Goal: Check status: Check status

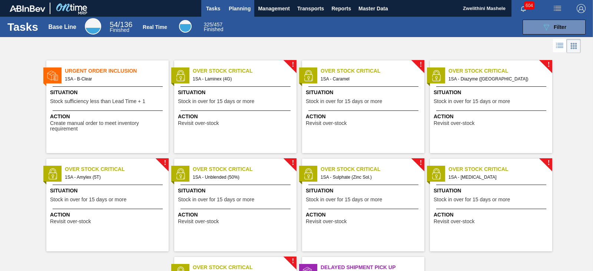
click at [234, 9] on span "Planning" at bounding box center [240, 8] width 22 height 9
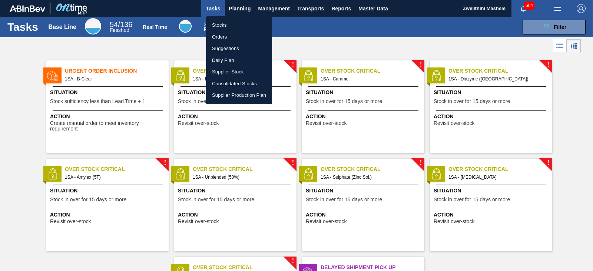
click at [222, 34] on li "Orders" at bounding box center [239, 37] width 66 height 12
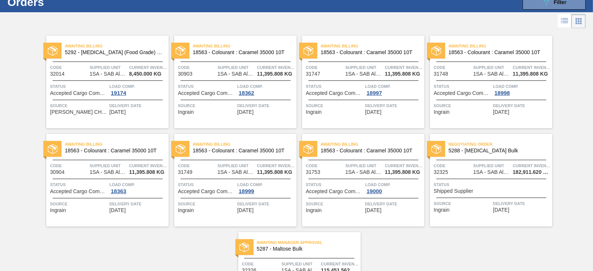
scroll to position [37, 0]
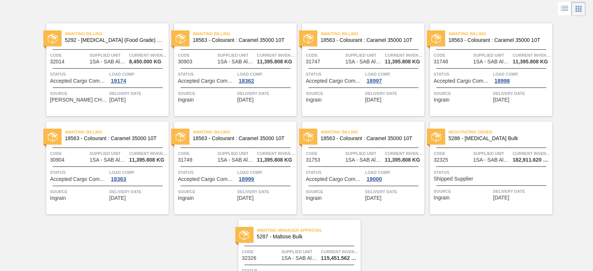
click at [303, 237] on span "5287 - Maltose Bulk" at bounding box center [306, 237] width 98 height 6
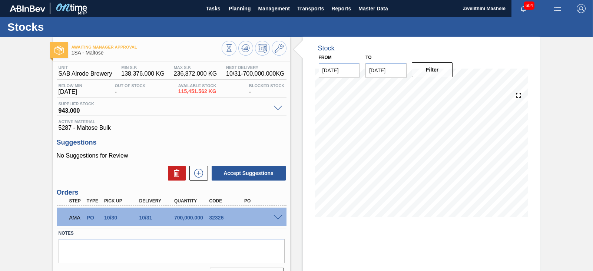
click at [280, 217] on span at bounding box center [278, 218] width 9 height 6
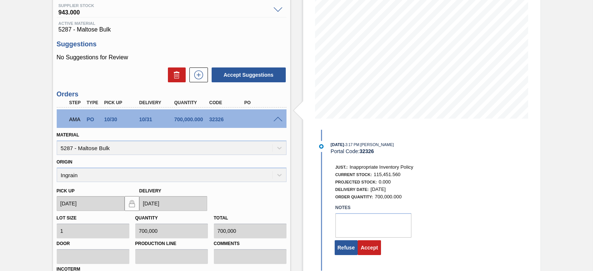
scroll to position [111, 0]
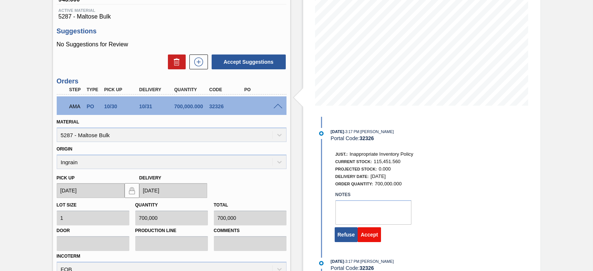
click at [368, 236] on button "Accept" at bounding box center [369, 234] width 23 height 15
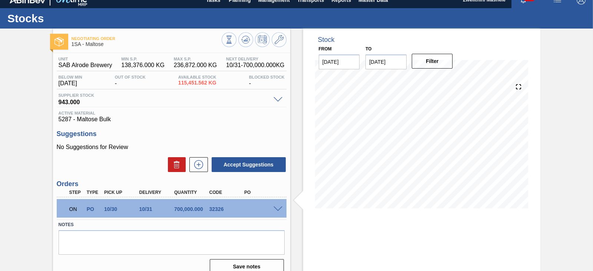
scroll to position [0, 0]
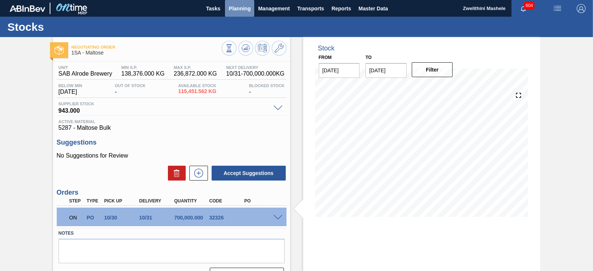
click at [236, 9] on span "Planning" at bounding box center [240, 8] width 22 height 9
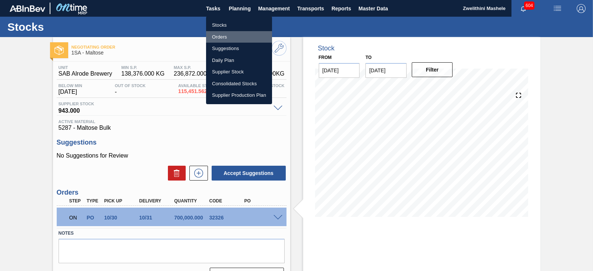
click at [219, 36] on li "Orders" at bounding box center [239, 37] width 66 height 12
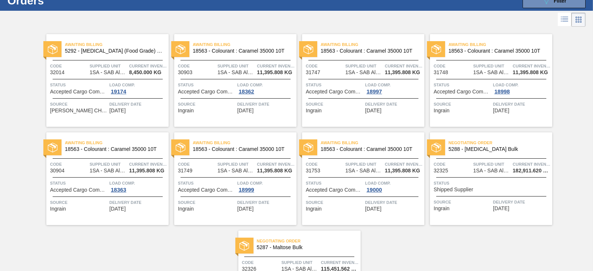
scroll to position [37, 0]
